Goal: Navigation & Orientation: Find specific page/section

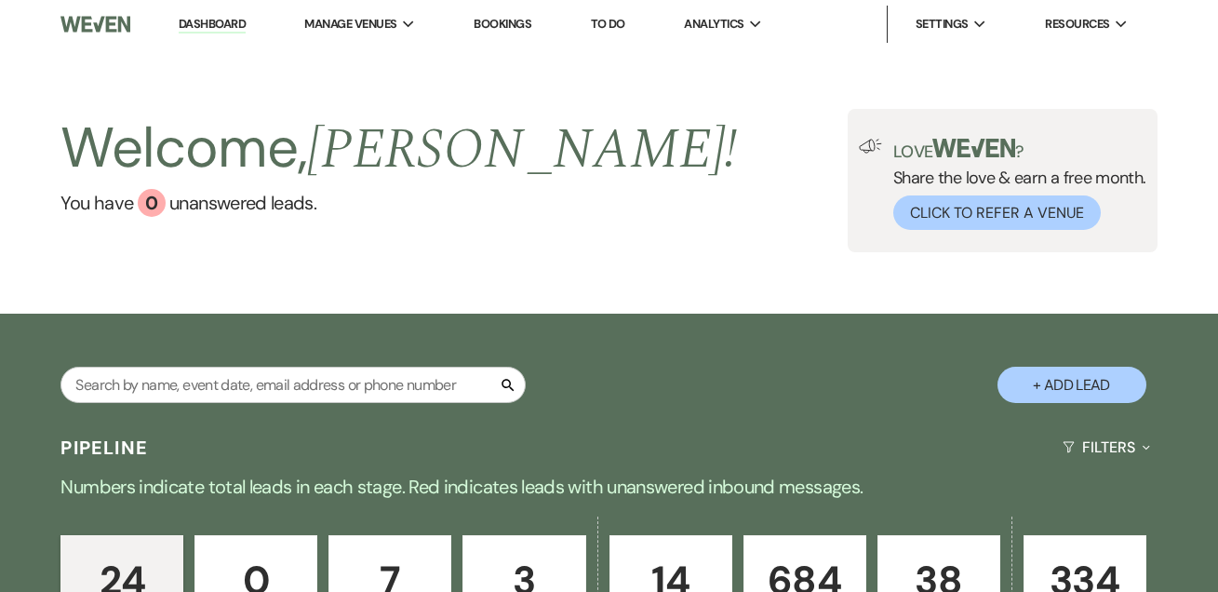
click at [208, 27] on link "Dashboard" at bounding box center [212, 25] width 67 height 18
click at [230, 19] on link "Dashboard" at bounding box center [212, 25] width 67 height 18
